Goal: Find specific page/section: Find specific page/section

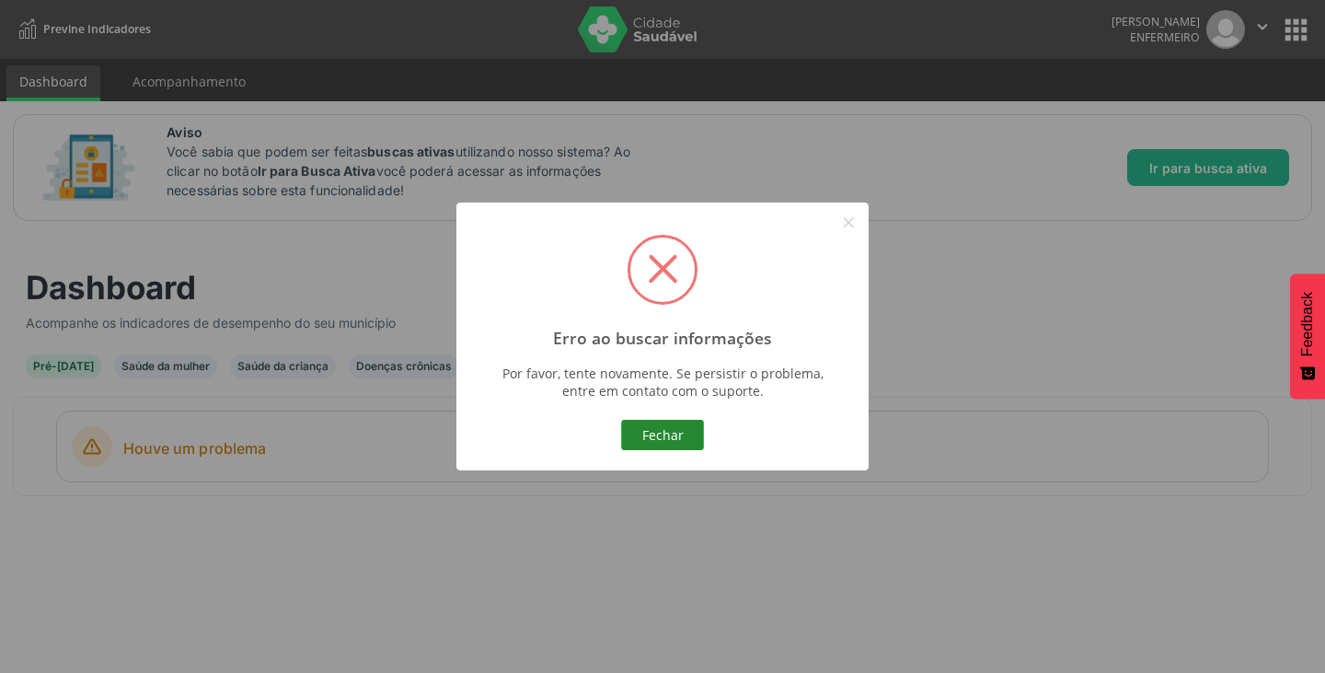
click at [682, 439] on button "Fechar" at bounding box center [662, 435] width 83 height 31
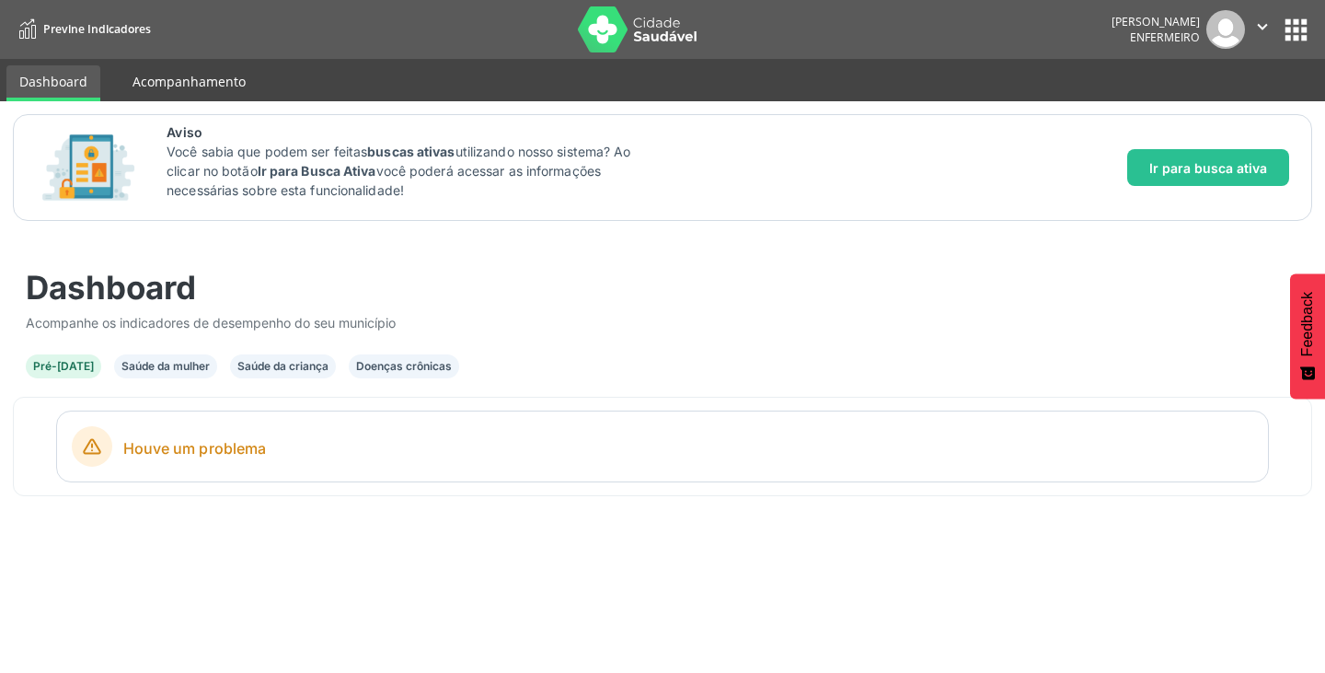
click at [212, 88] on link "Acompanhamento" at bounding box center [189, 81] width 139 height 32
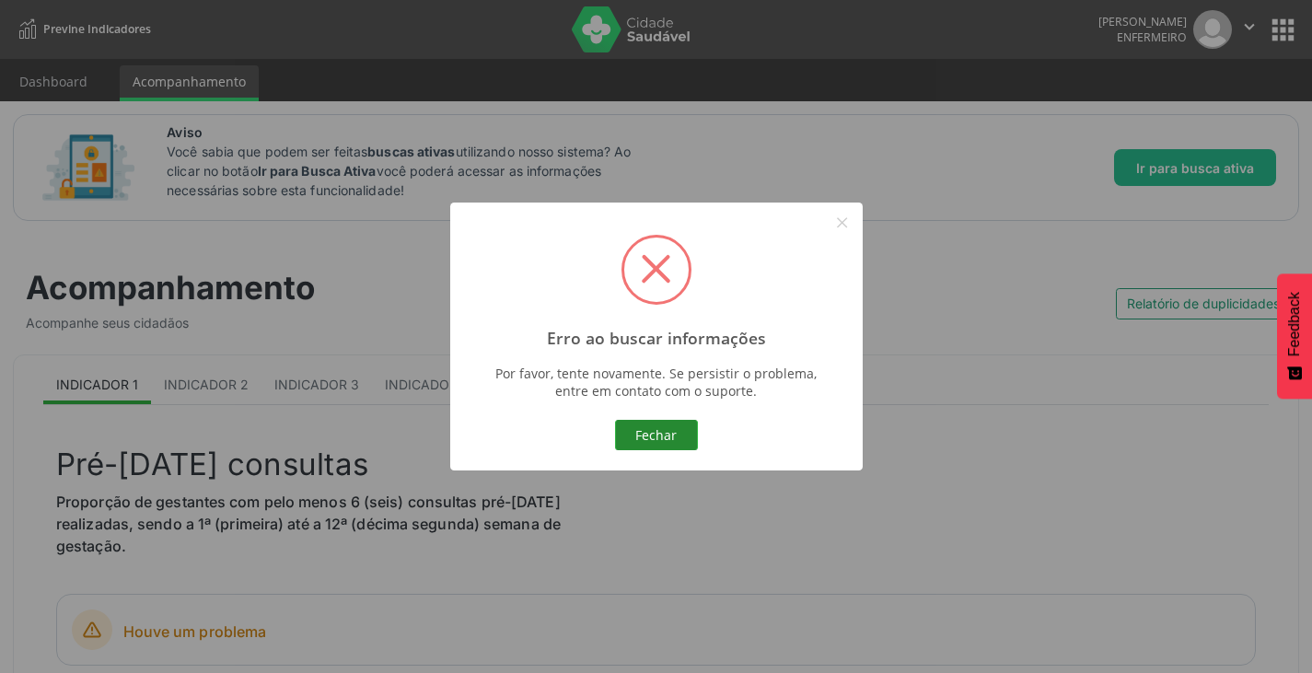
click at [683, 434] on button "Fechar" at bounding box center [656, 435] width 83 height 31
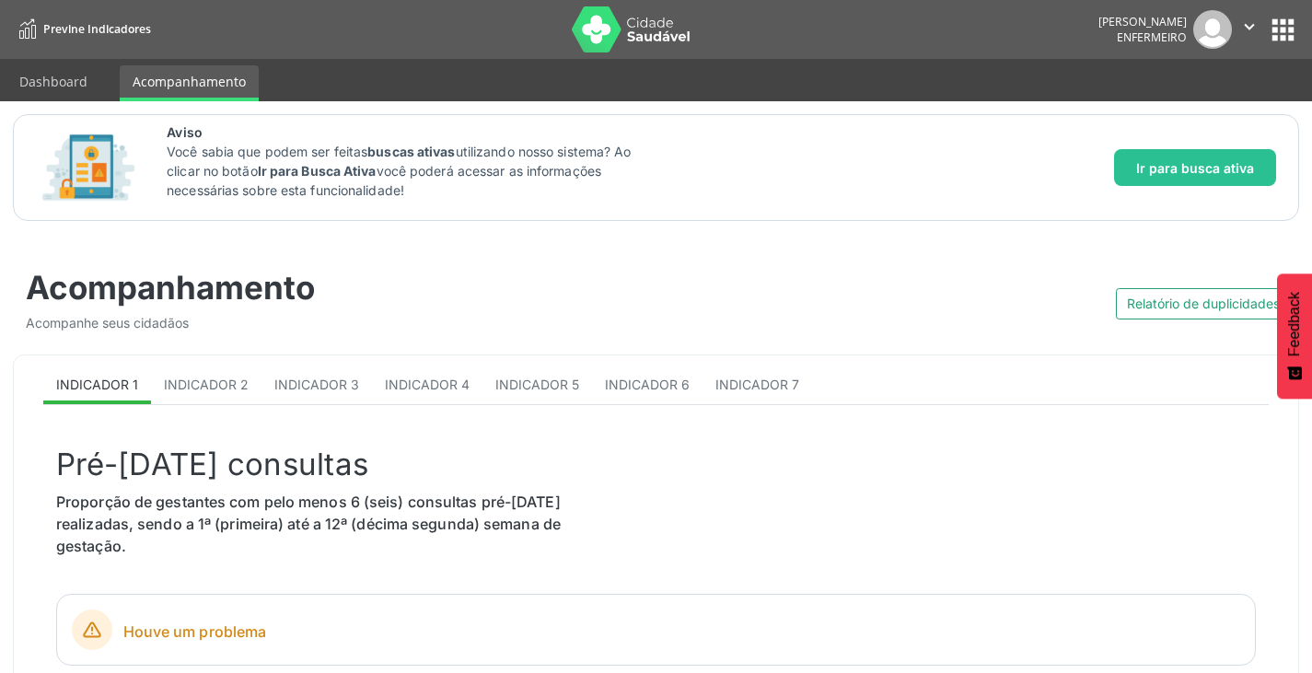
click at [1279, 26] on button "apps" at bounding box center [1282, 30] width 32 height 32
click at [1280, 32] on button "apps" at bounding box center [1282, 30] width 32 height 32
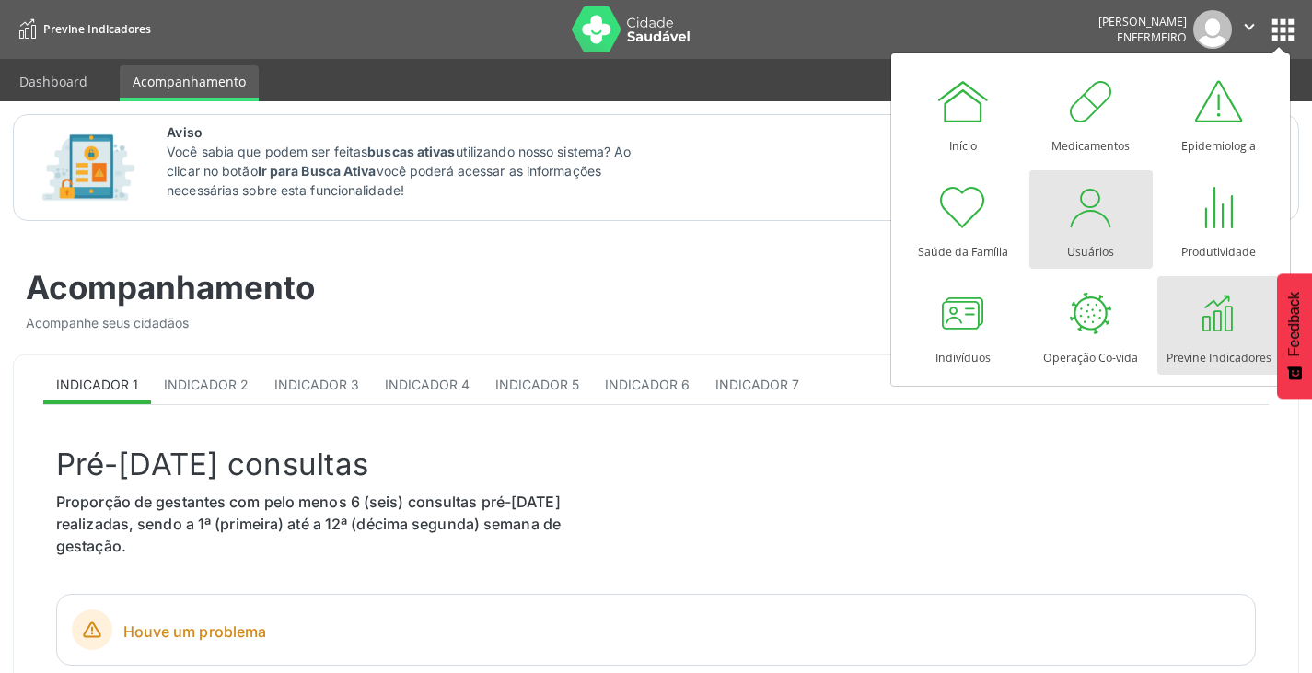
click at [1085, 231] on div at bounding box center [1090, 206] width 55 height 55
